Goal: Find specific page/section: Find specific page/section

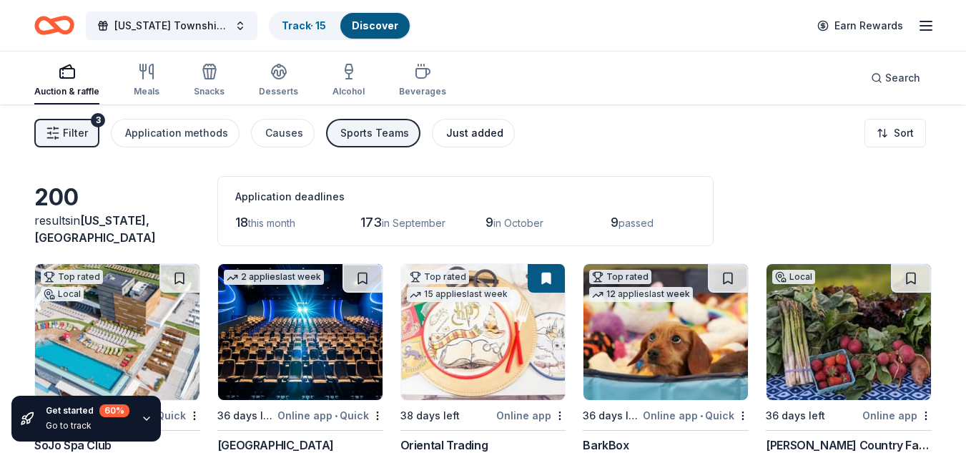
click at [471, 133] on div "Just added" at bounding box center [474, 132] width 57 height 17
